Goal: Information Seeking & Learning: Find specific fact

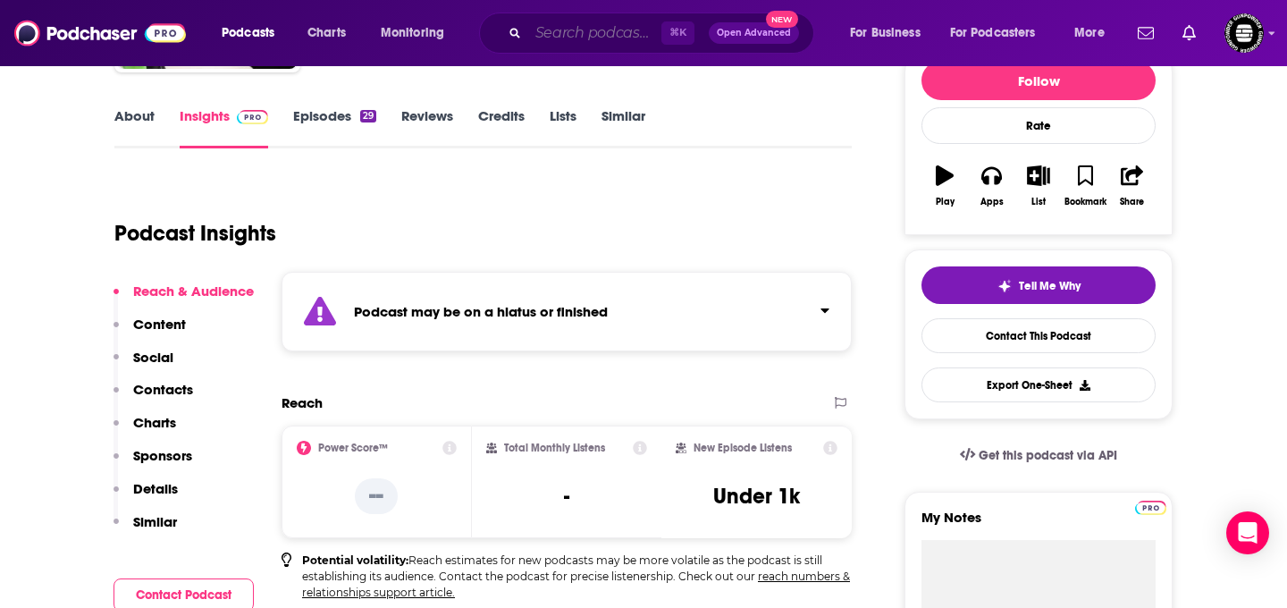
click at [624, 38] on input "Search podcasts, credits, & more..." at bounding box center [594, 33] width 133 height 29
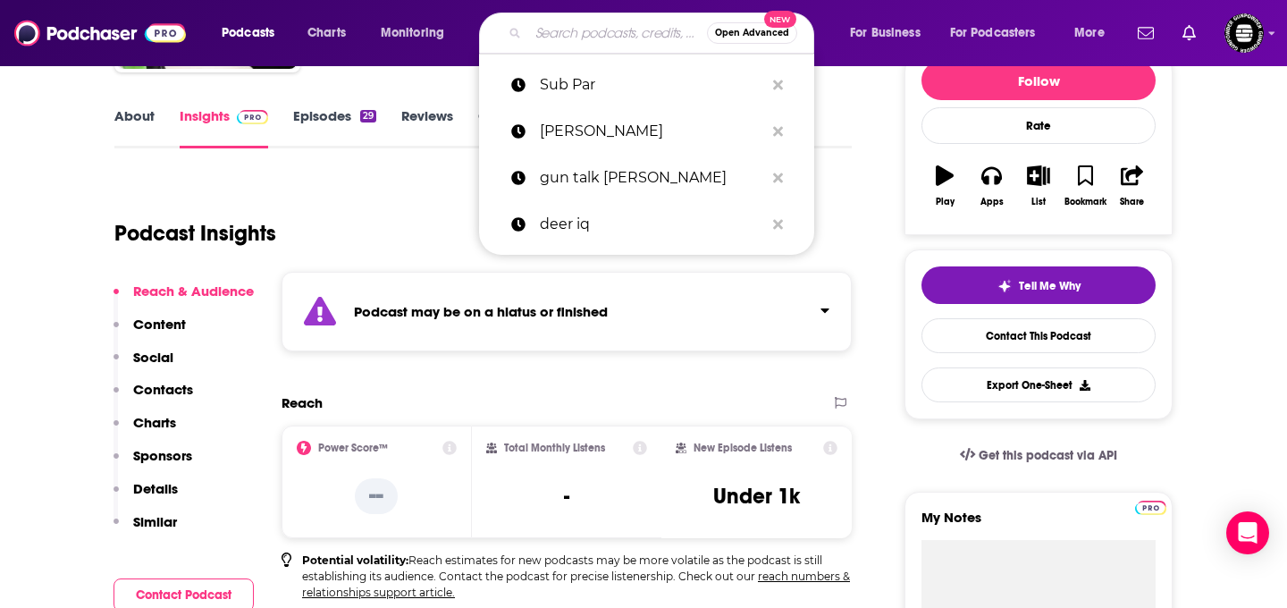
paste input "GOLFs Subpar"
type input "GOLFs Subpar"
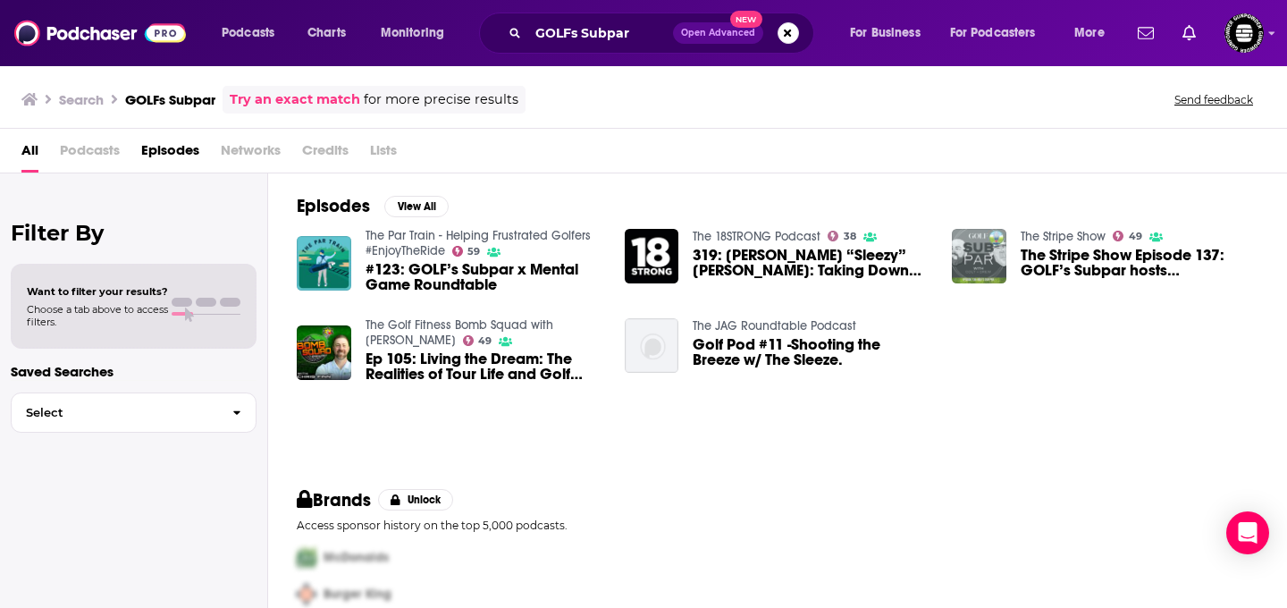
click at [970, 250] on img "The Stripe Show Episode 137: GOLF’s Subpar hosts Colt Knost and Drew Stoltz" at bounding box center [979, 256] width 54 height 54
click at [90, 158] on span "Podcasts" at bounding box center [90, 154] width 60 height 37
click at [92, 146] on span "Podcasts" at bounding box center [90, 154] width 60 height 37
click at [92, 148] on span "Podcasts" at bounding box center [90, 154] width 60 height 37
click at [261, 154] on span "Networks" at bounding box center [251, 154] width 60 height 37
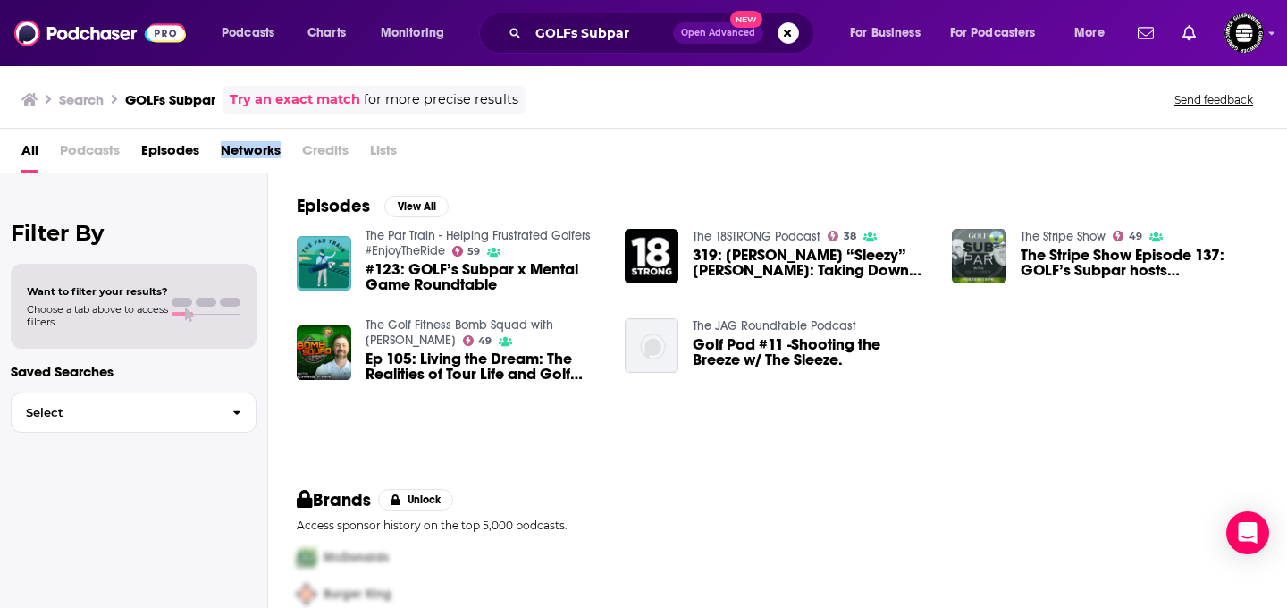
click at [261, 154] on span "Networks" at bounding box center [251, 154] width 60 height 37
click at [83, 147] on span "Podcasts" at bounding box center [90, 154] width 60 height 37
click at [269, 102] on link "Try an exact match" at bounding box center [295, 99] width 130 height 21
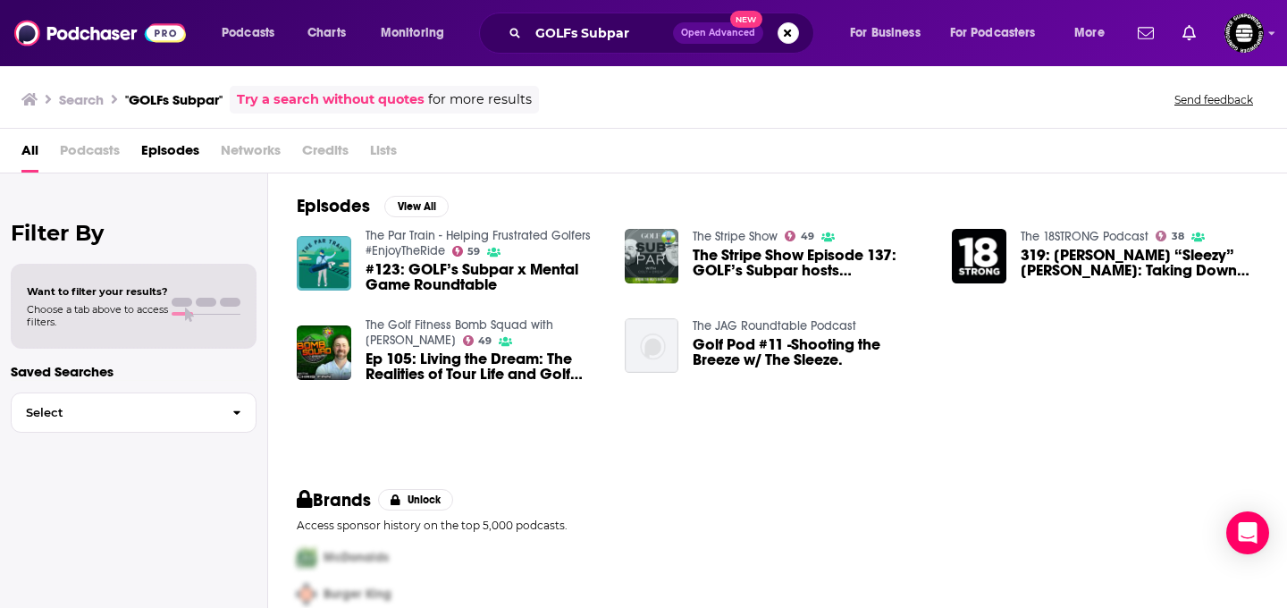
click at [109, 152] on span "Podcasts" at bounding box center [90, 154] width 60 height 37
click at [29, 150] on span "All" at bounding box center [29, 154] width 17 height 37
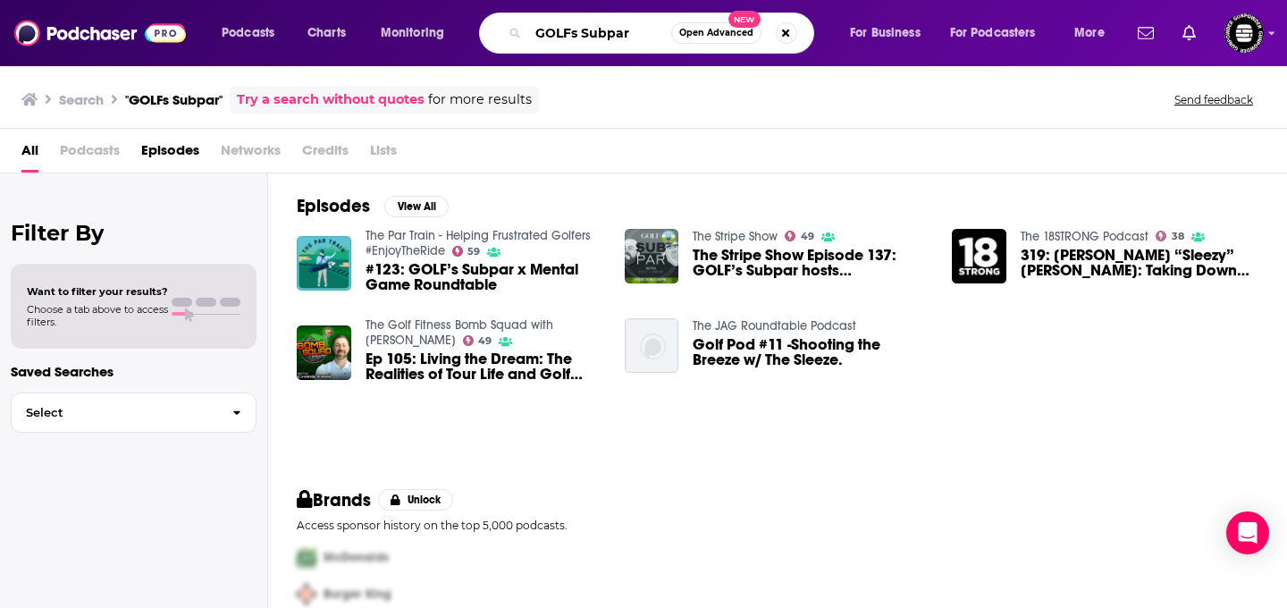
click at [583, 36] on input "GOLFs Subpar" at bounding box center [599, 33] width 143 height 29
type input "Subpar"
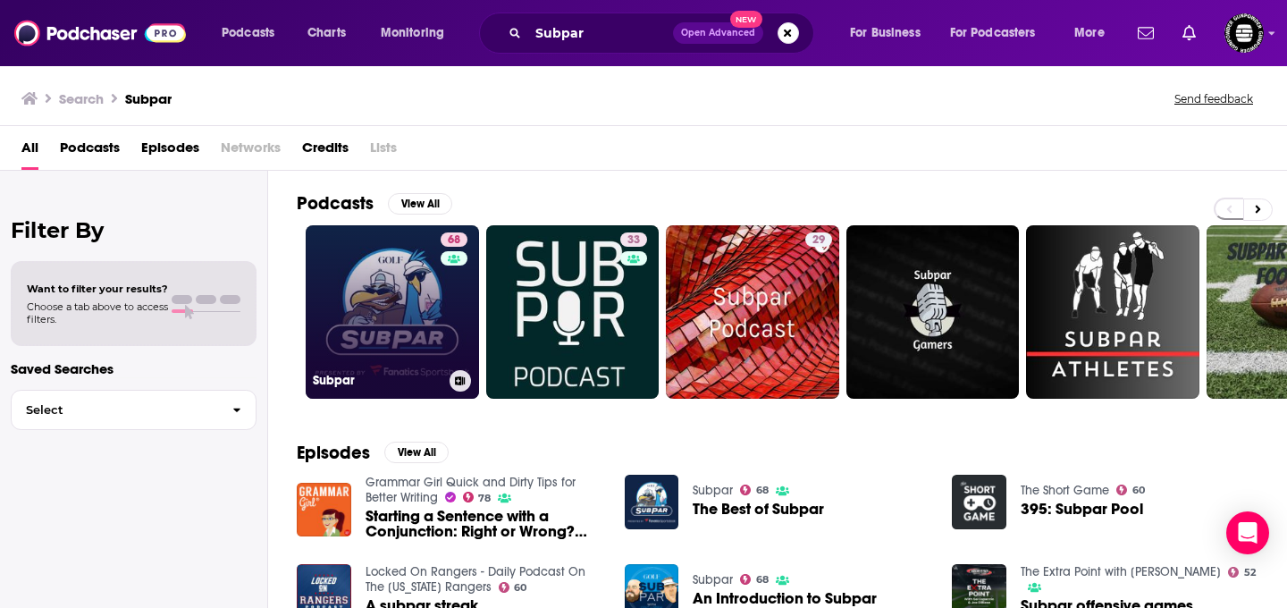
click at [403, 308] on link "68 Subpar" at bounding box center [392, 311] width 173 height 173
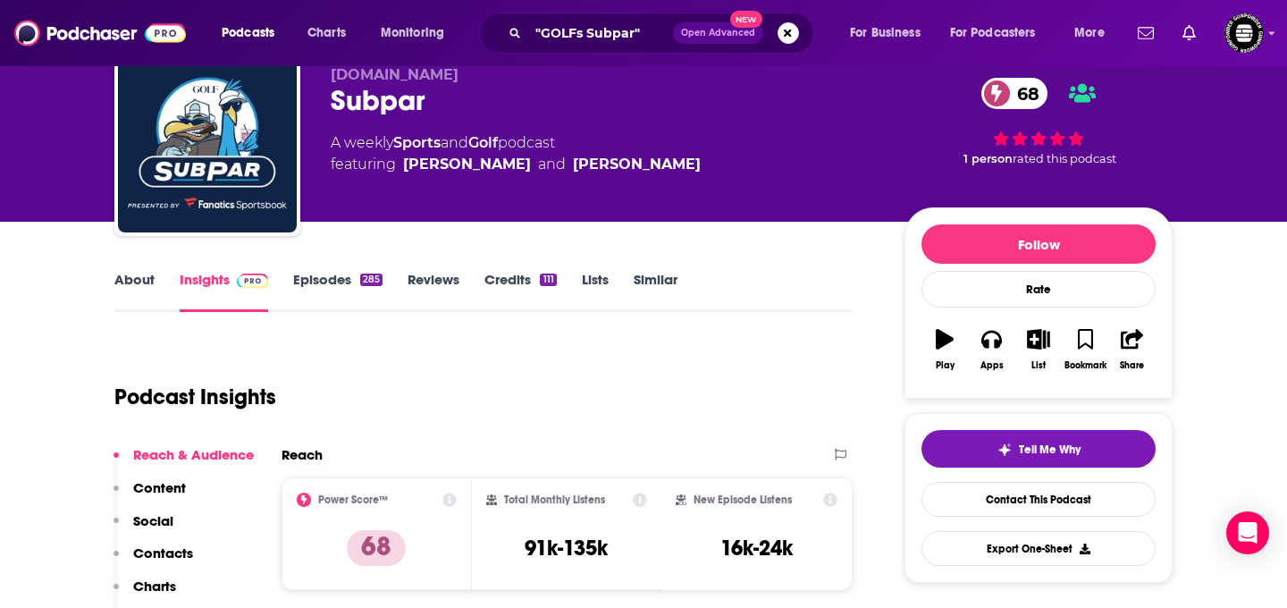
scroll to position [65, 0]
